Goal: Task Accomplishment & Management: Use online tool/utility

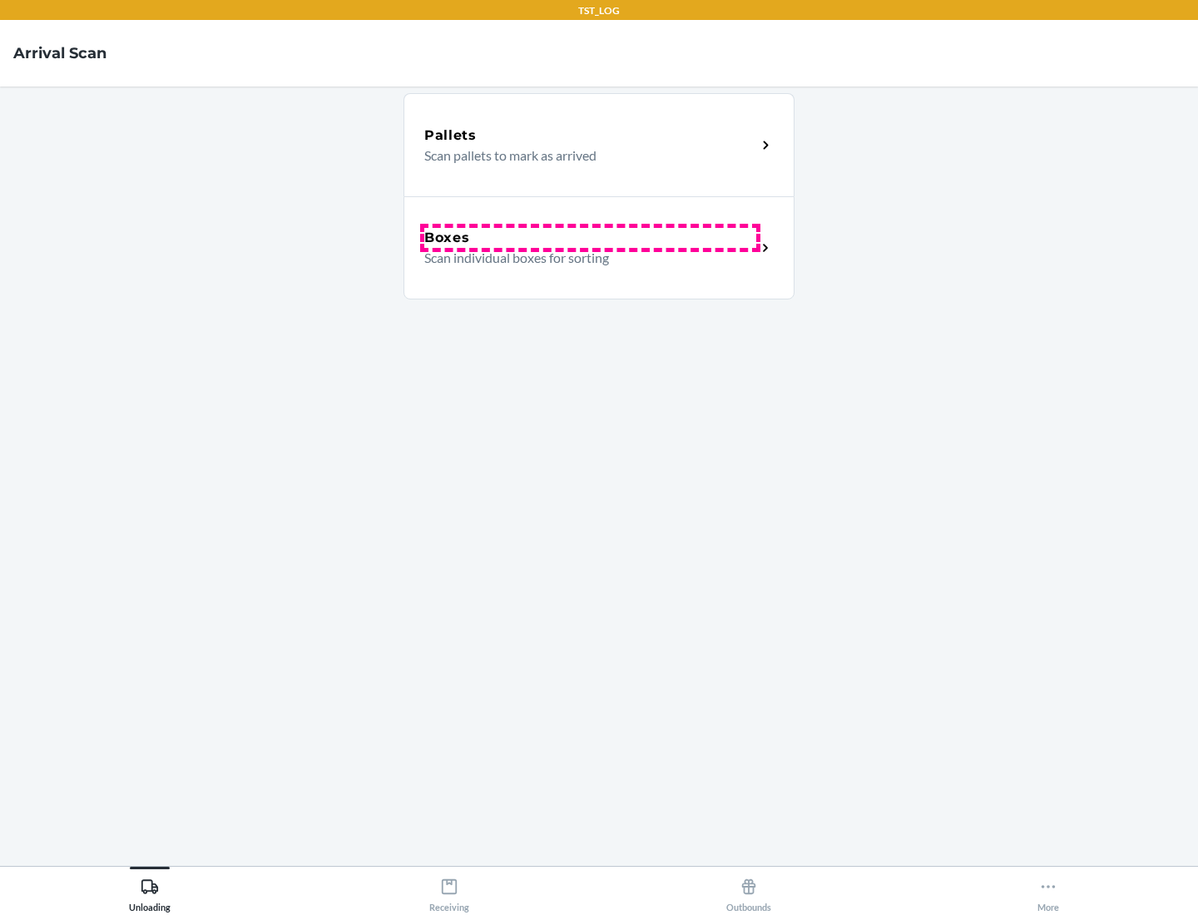
click at [590, 238] on div "Boxes" at bounding box center [590, 238] width 332 height 20
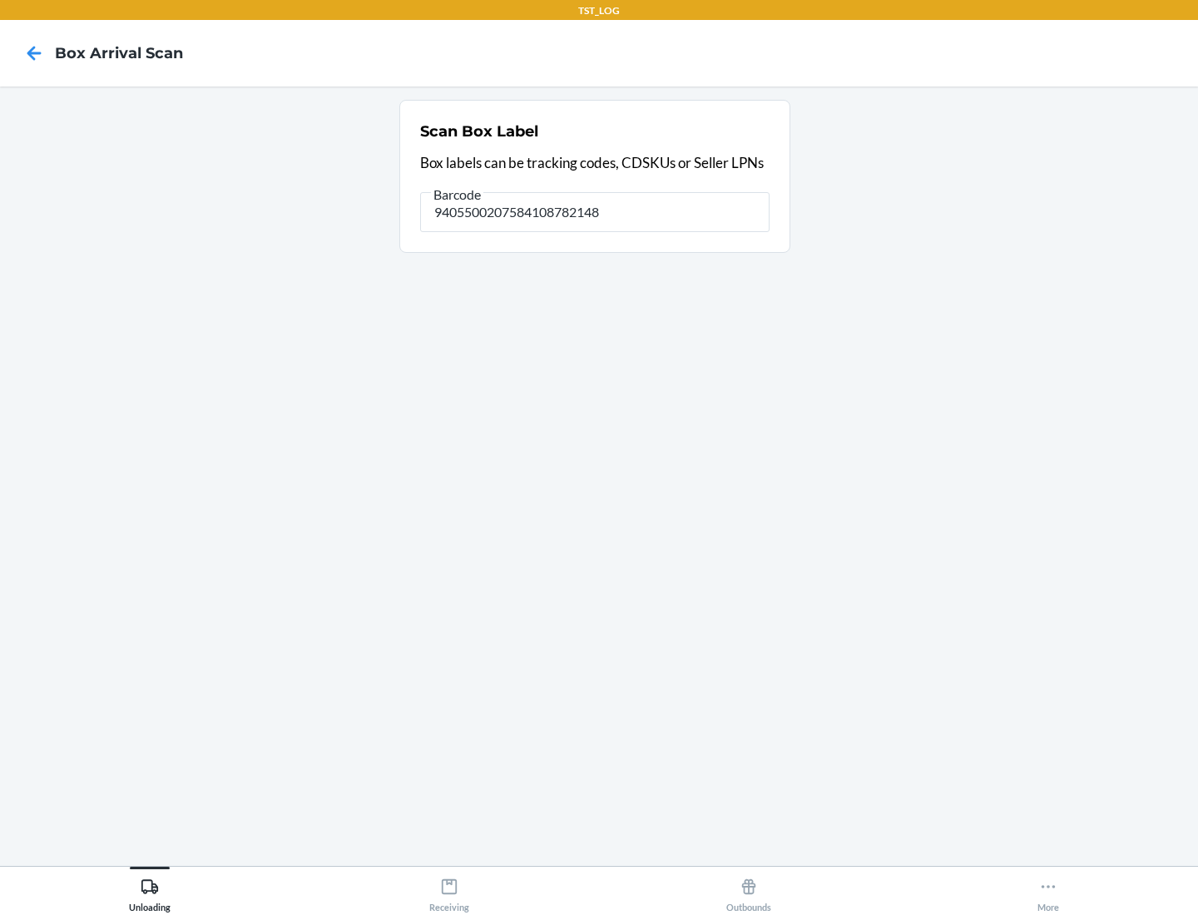
type input "9405500207584108782148"
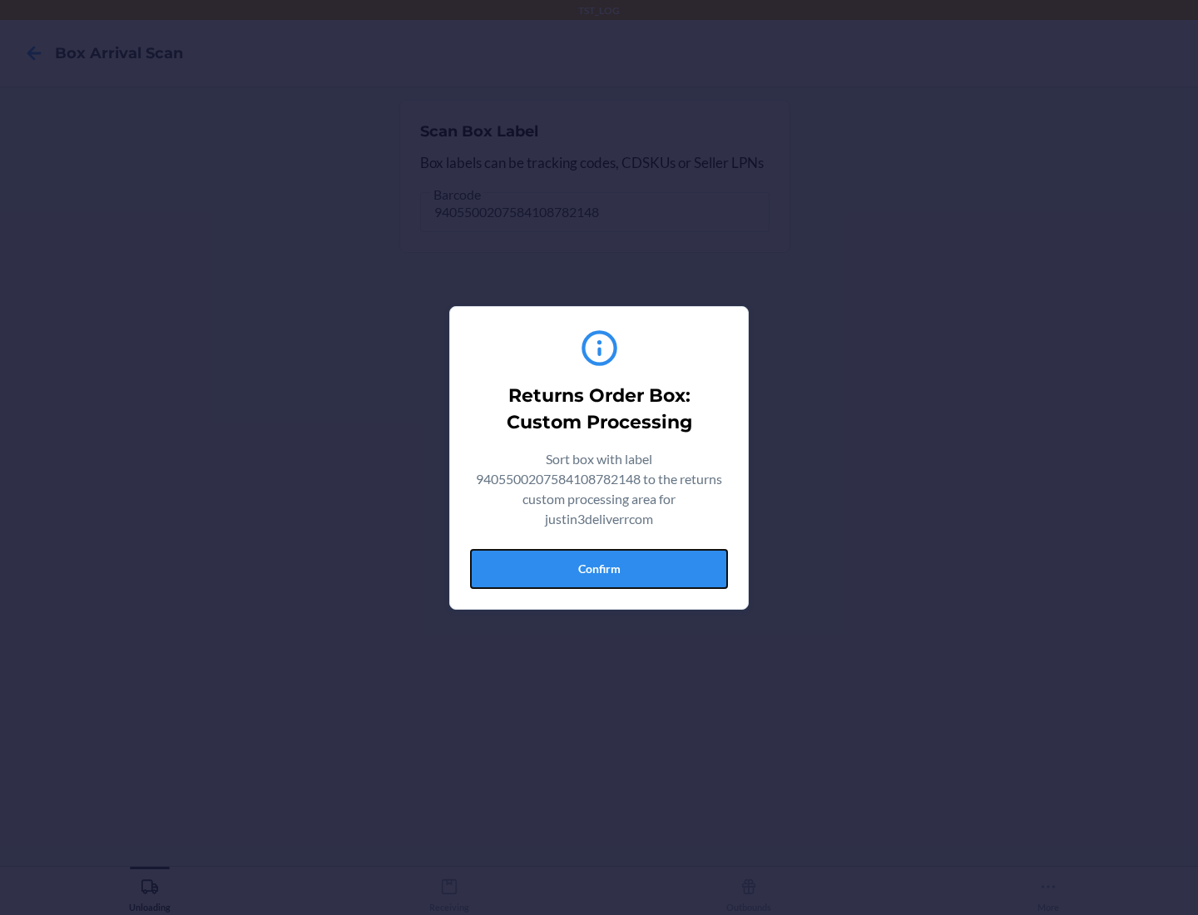
click at [599, 568] on button "Confirm" at bounding box center [599, 569] width 258 height 40
